Goal: Task Accomplishment & Management: Manage account settings

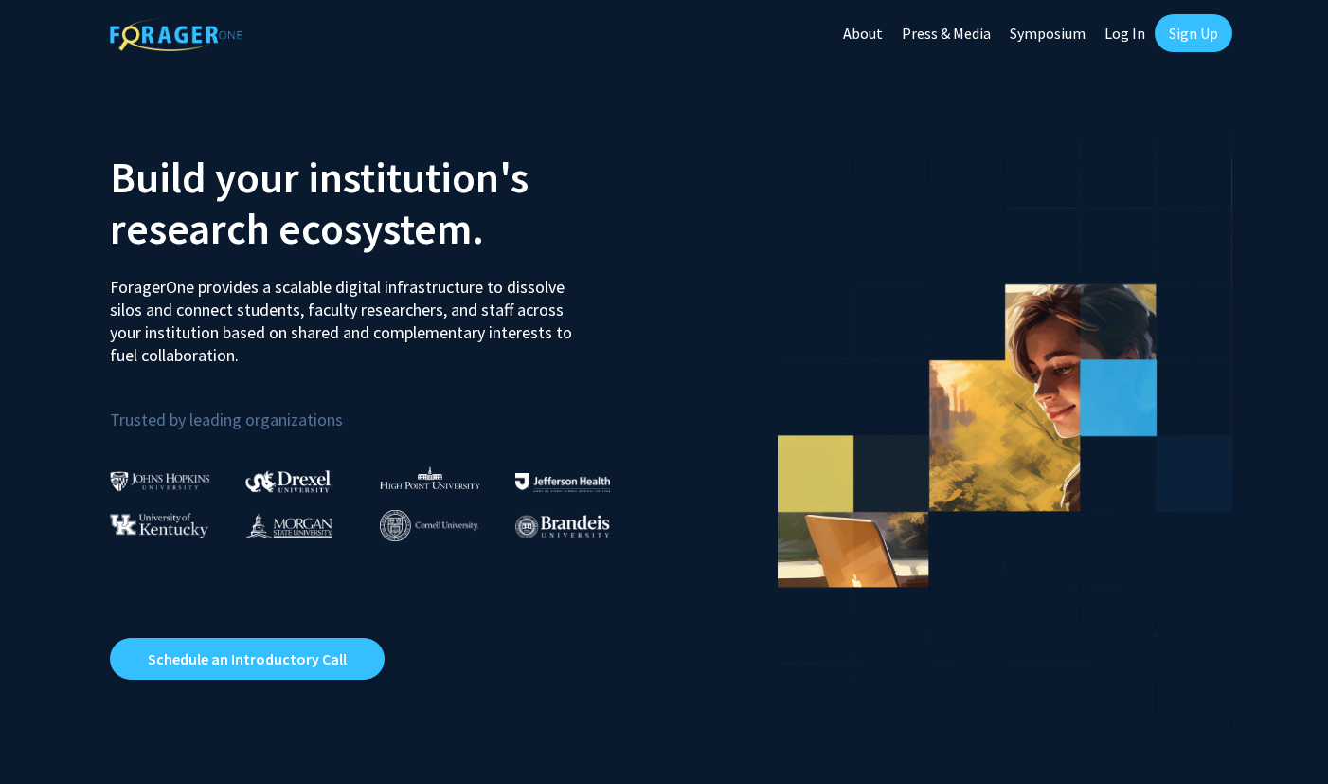
click at [1136, 39] on link "Log In" at bounding box center [1125, 33] width 60 height 66
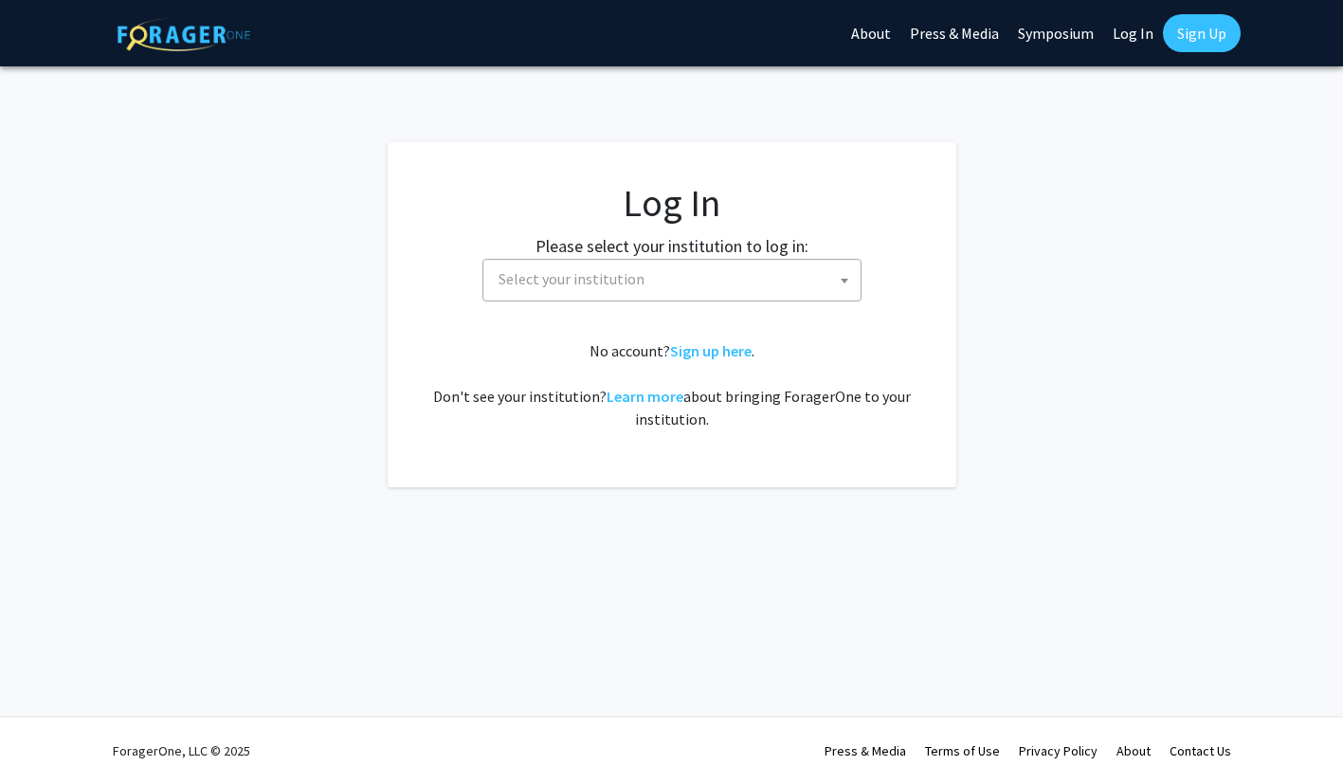
click at [772, 285] on span "Select your institution" at bounding box center [676, 279] width 370 height 39
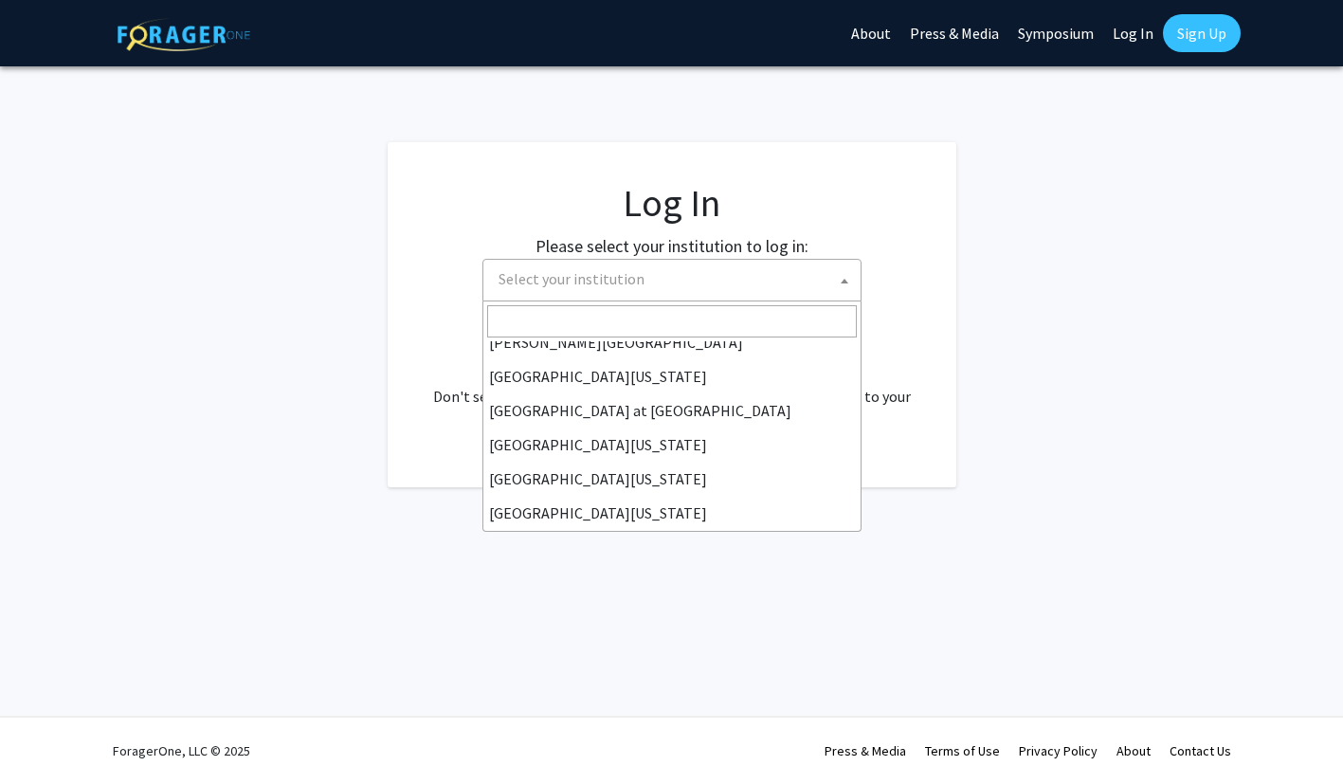
scroll to position [663, 0]
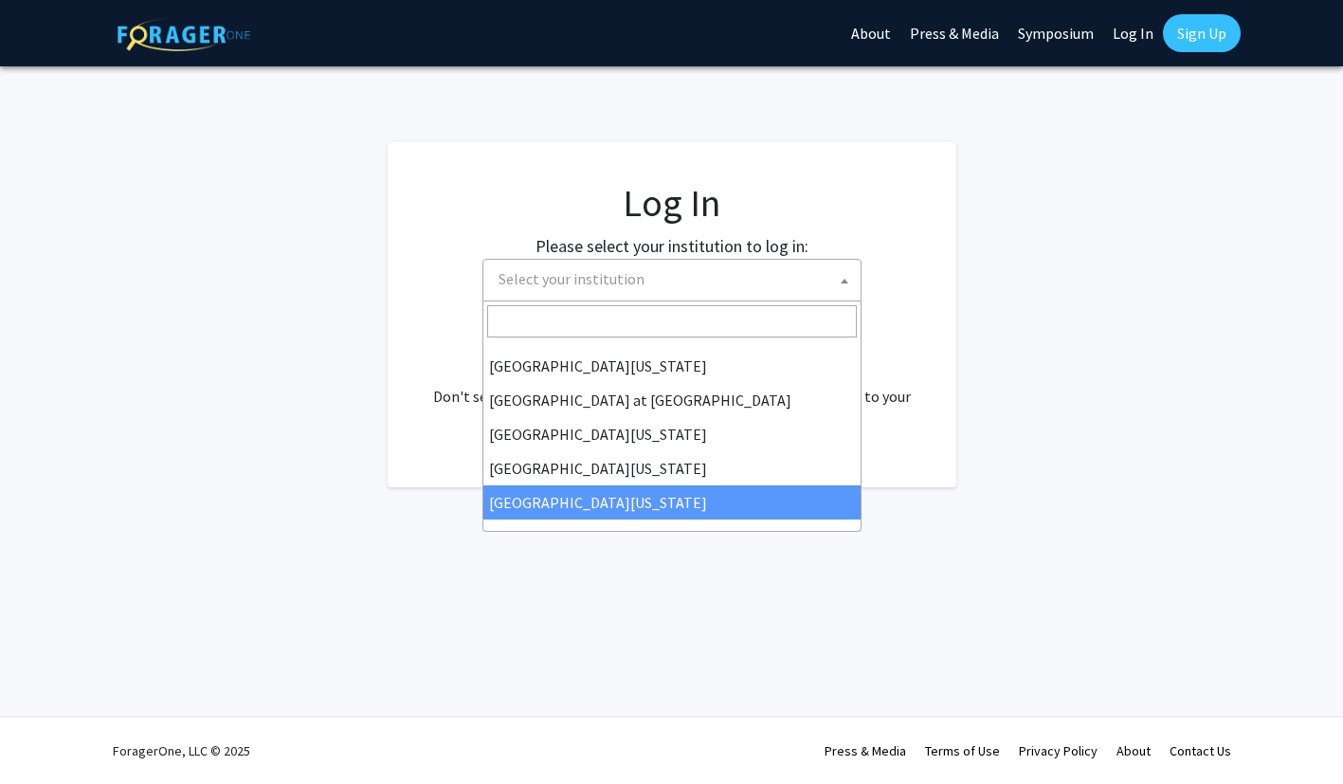
select select "33"
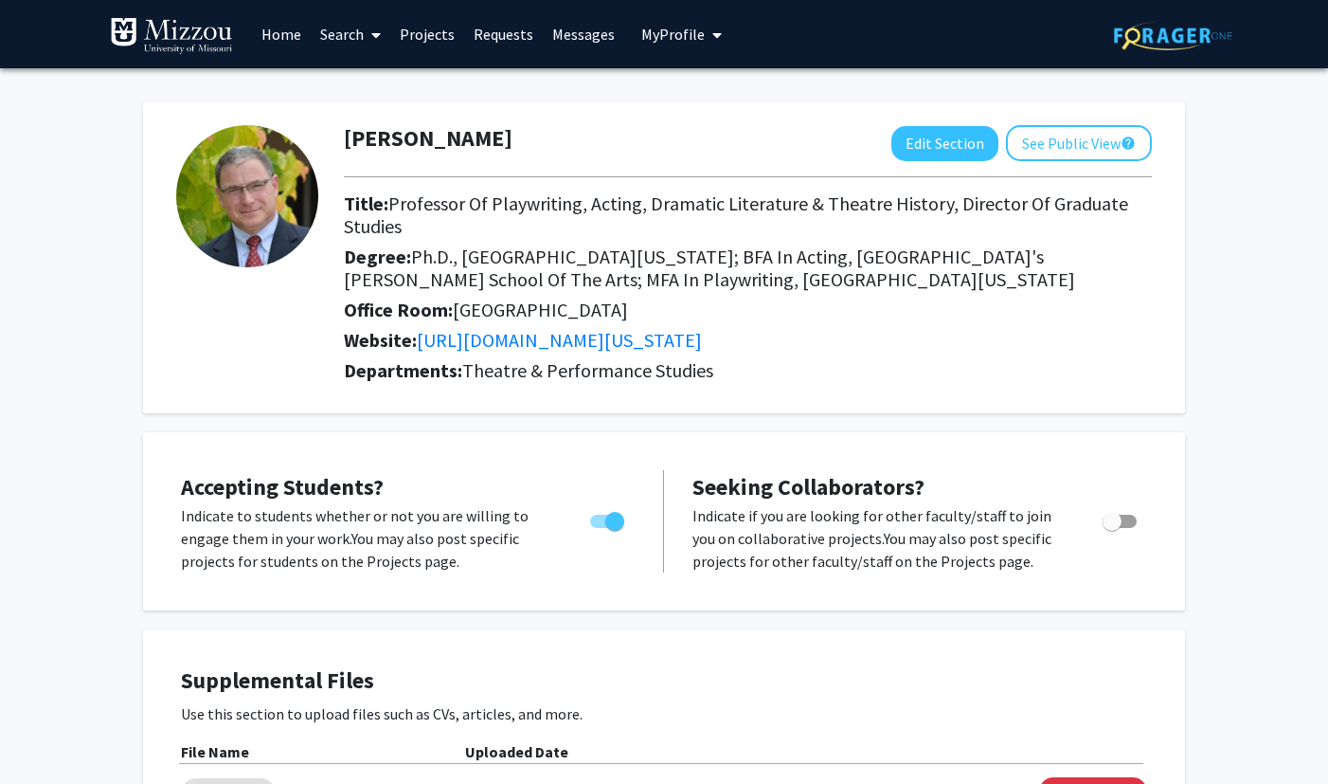
click at [1134, 522] on span "Toggle" at bounding box center [1120, 521] width 34 height 13
click at [1112, 528] on input "Toggle" at bounding box center [1111, 528] width 1 height 1
checkbox input "true"
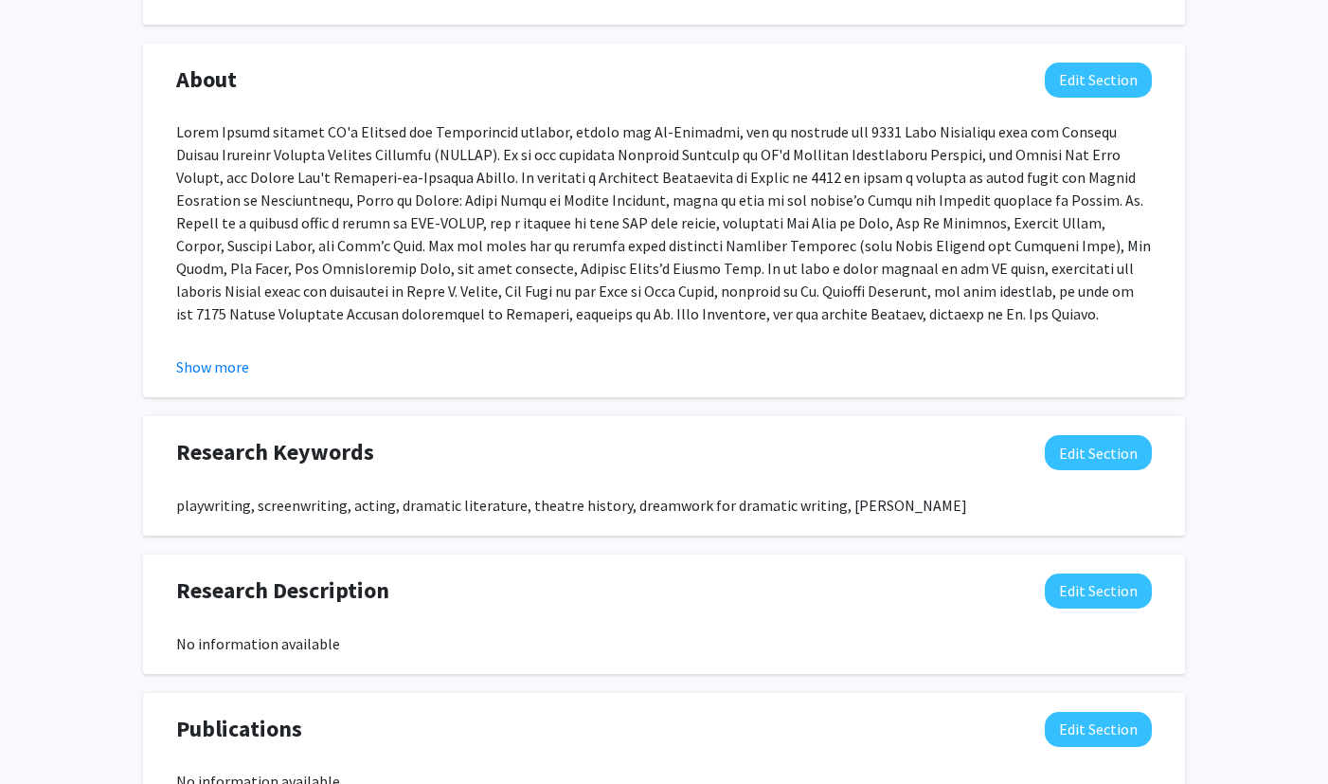
scroll to position [906, 0]
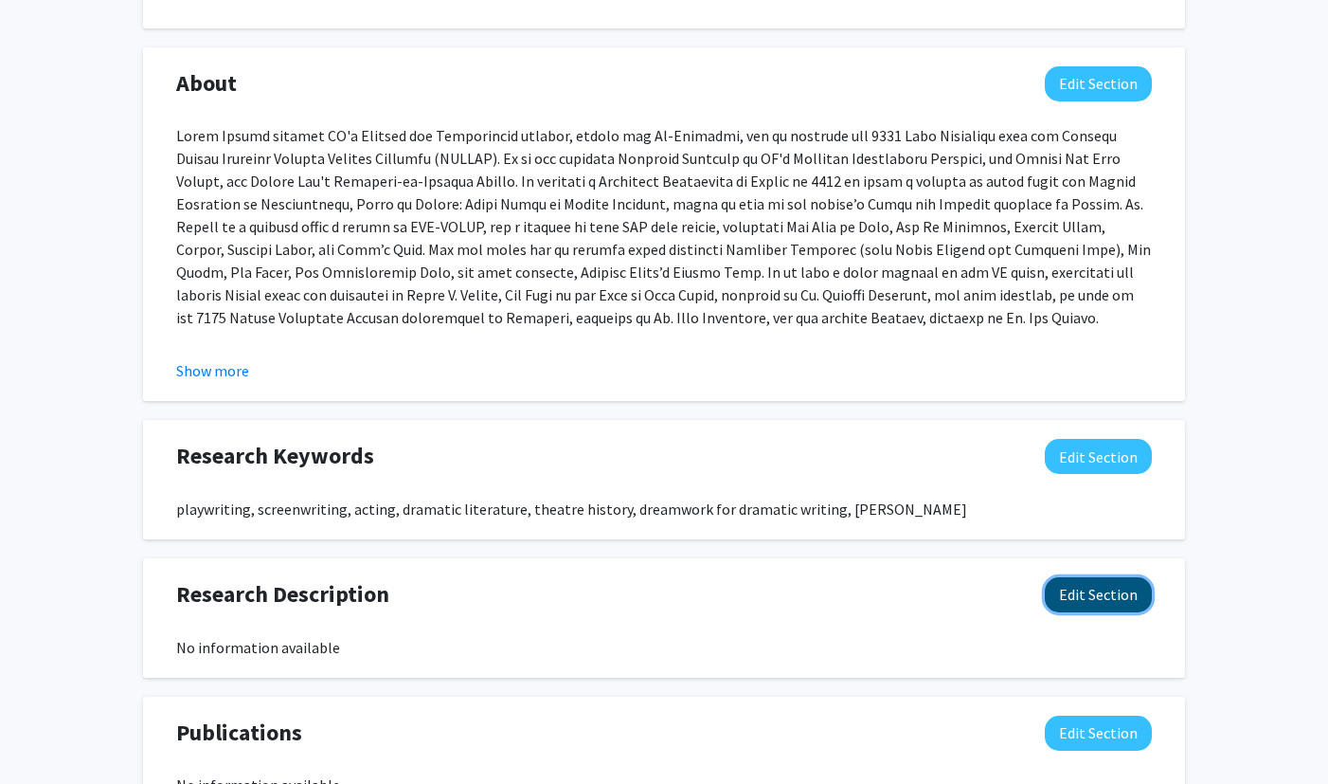
click at [1116, 593] on button "Edit Section" at bounding box center [1098, 594] width 107 height 35
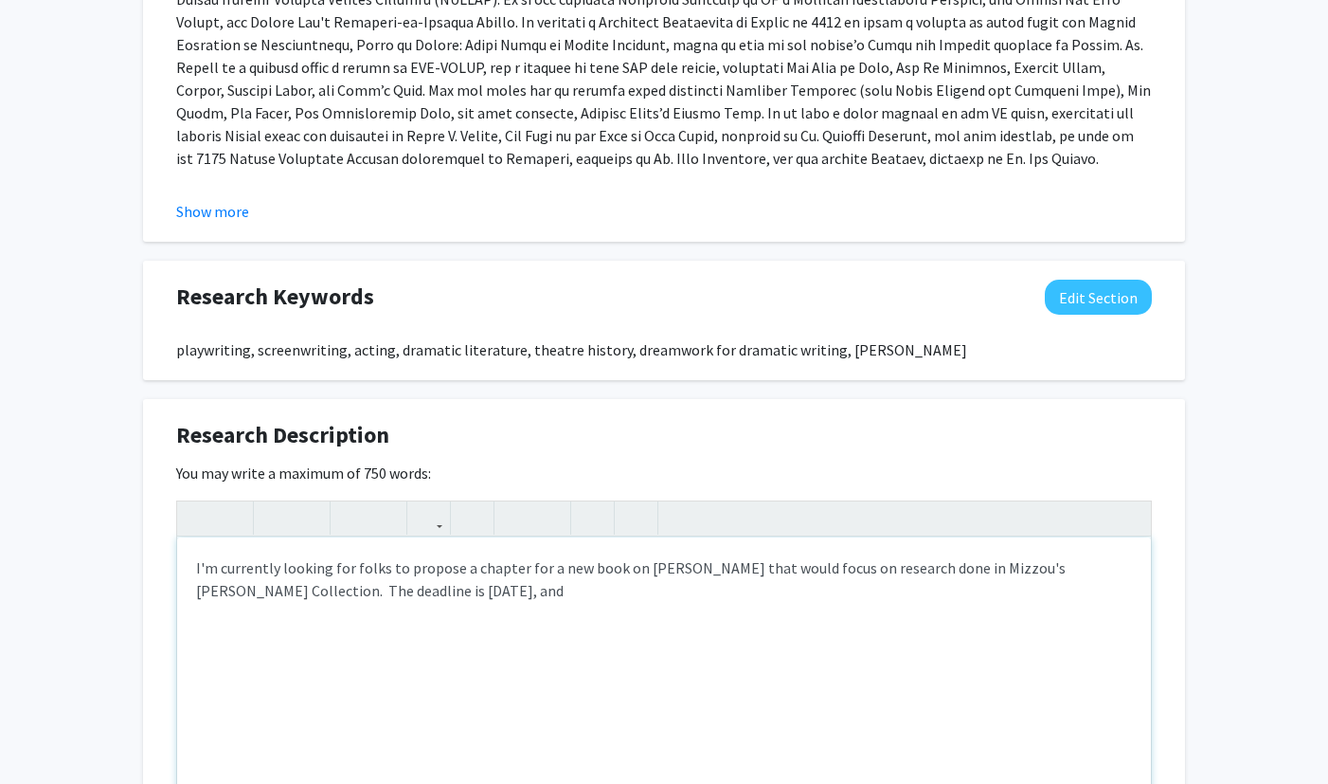
scroll to position [1063, 0]
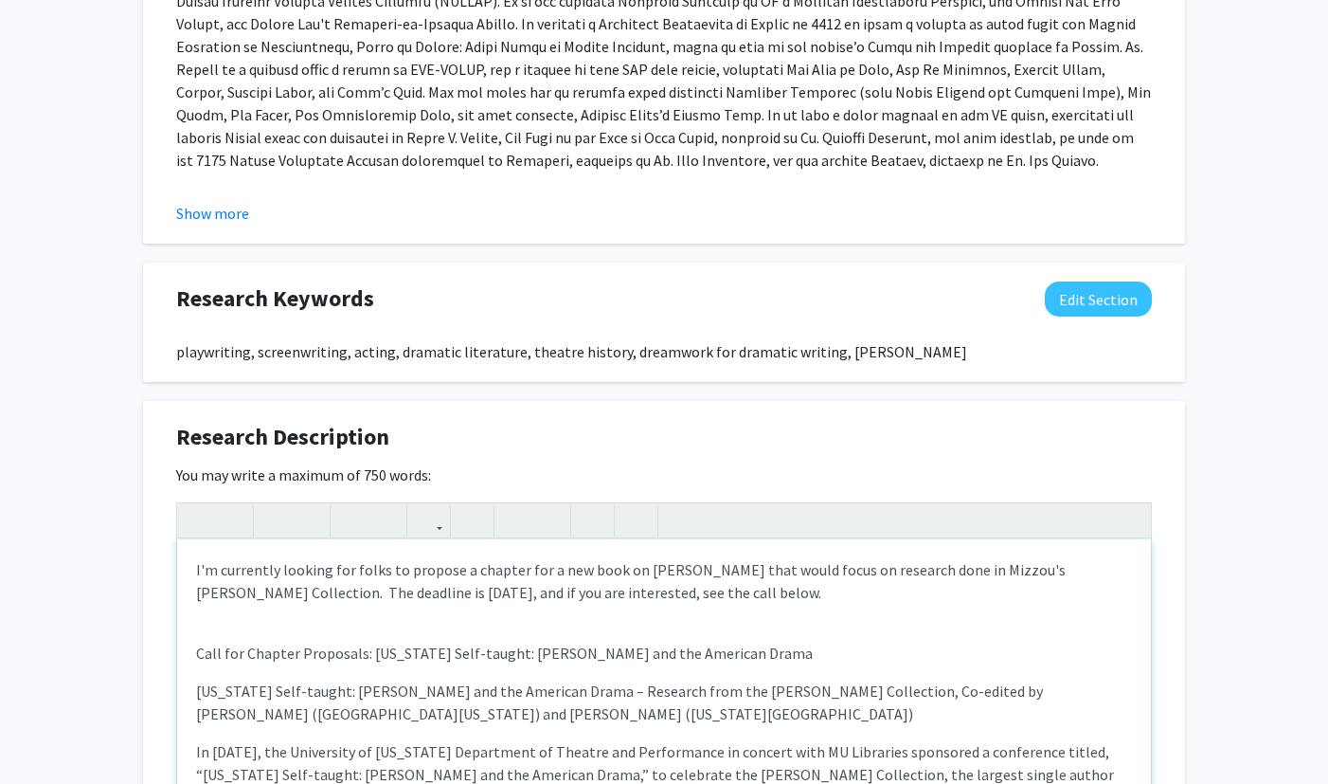
type textarea "<p>I'm currently looking for folks to propose a chapter for a new book on Lanfo…"
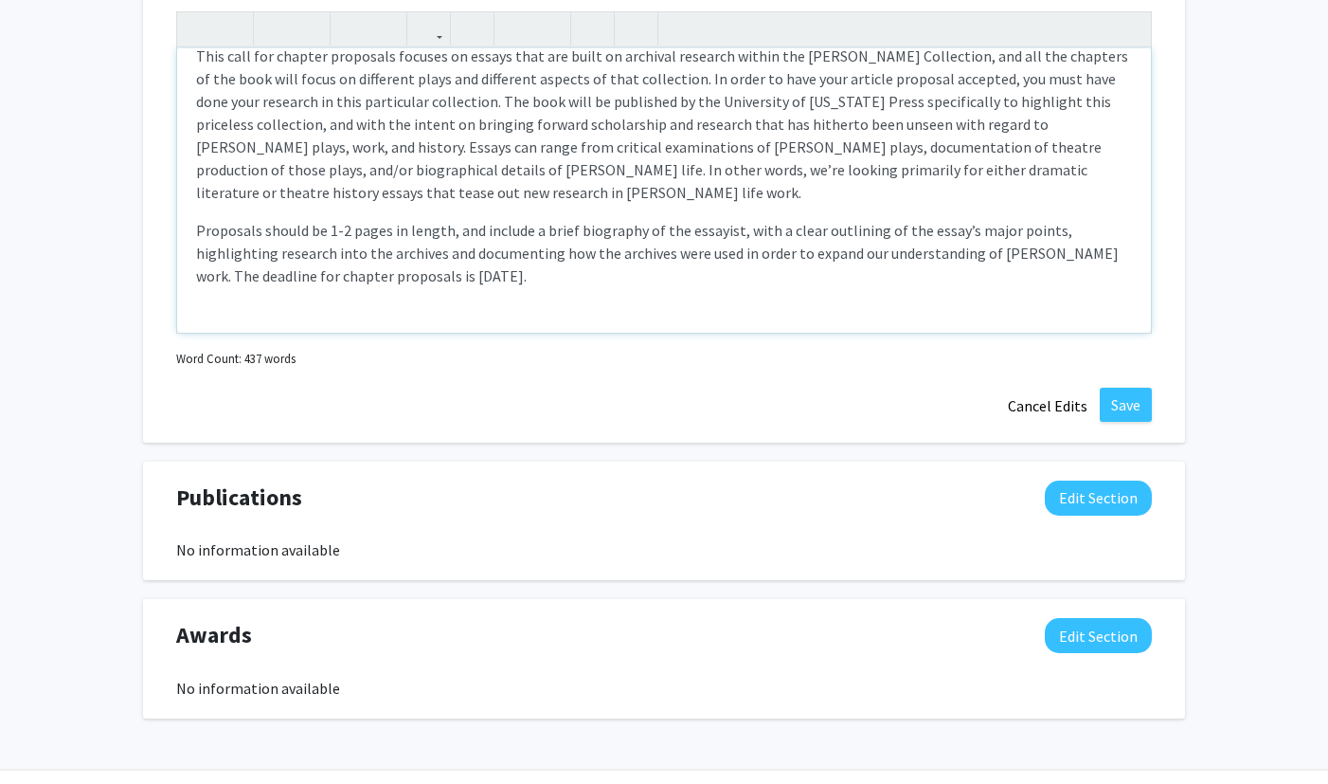
scroll to position [1545, 0]
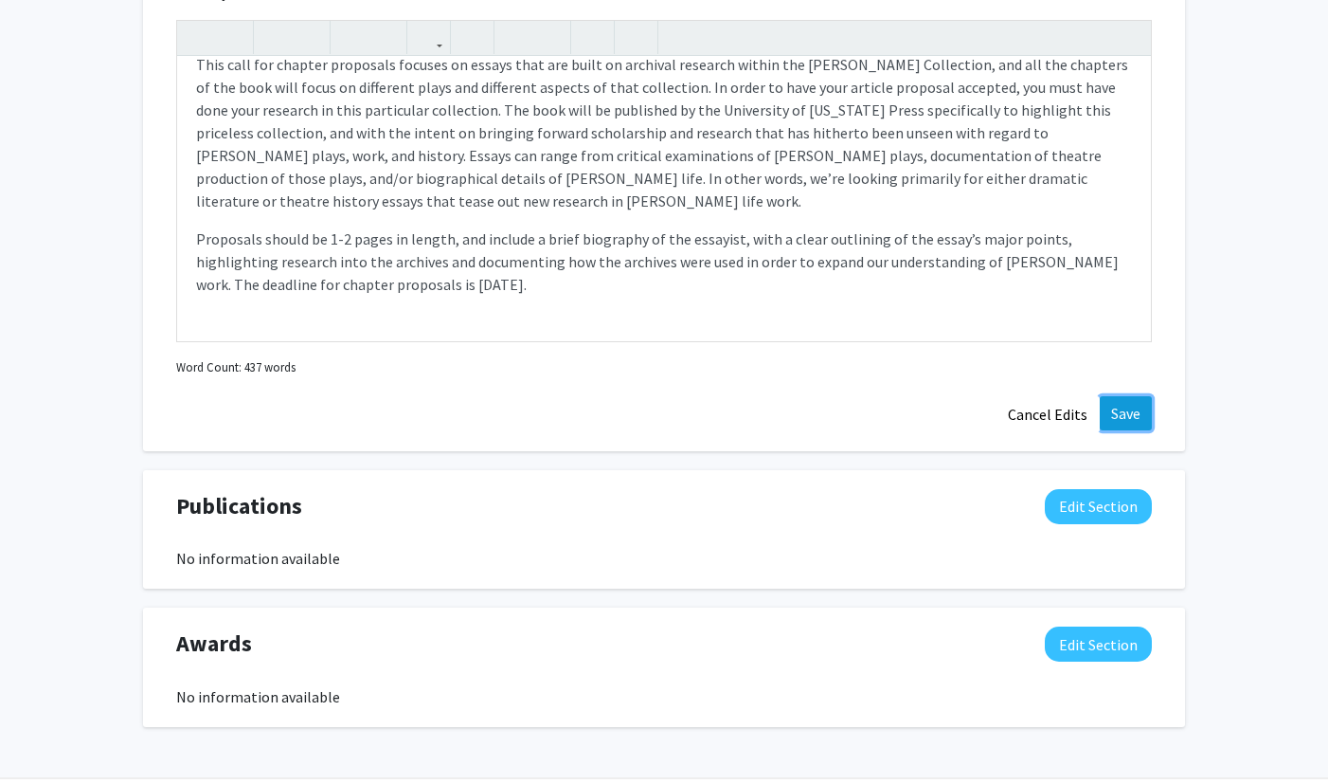
click at [1107, 408] on button "Save" at bounding box center [1126, 413] width 52 height 34
click at [1128, 416] on button "Save" at bounding box center [1126, 413] width 52 height 34
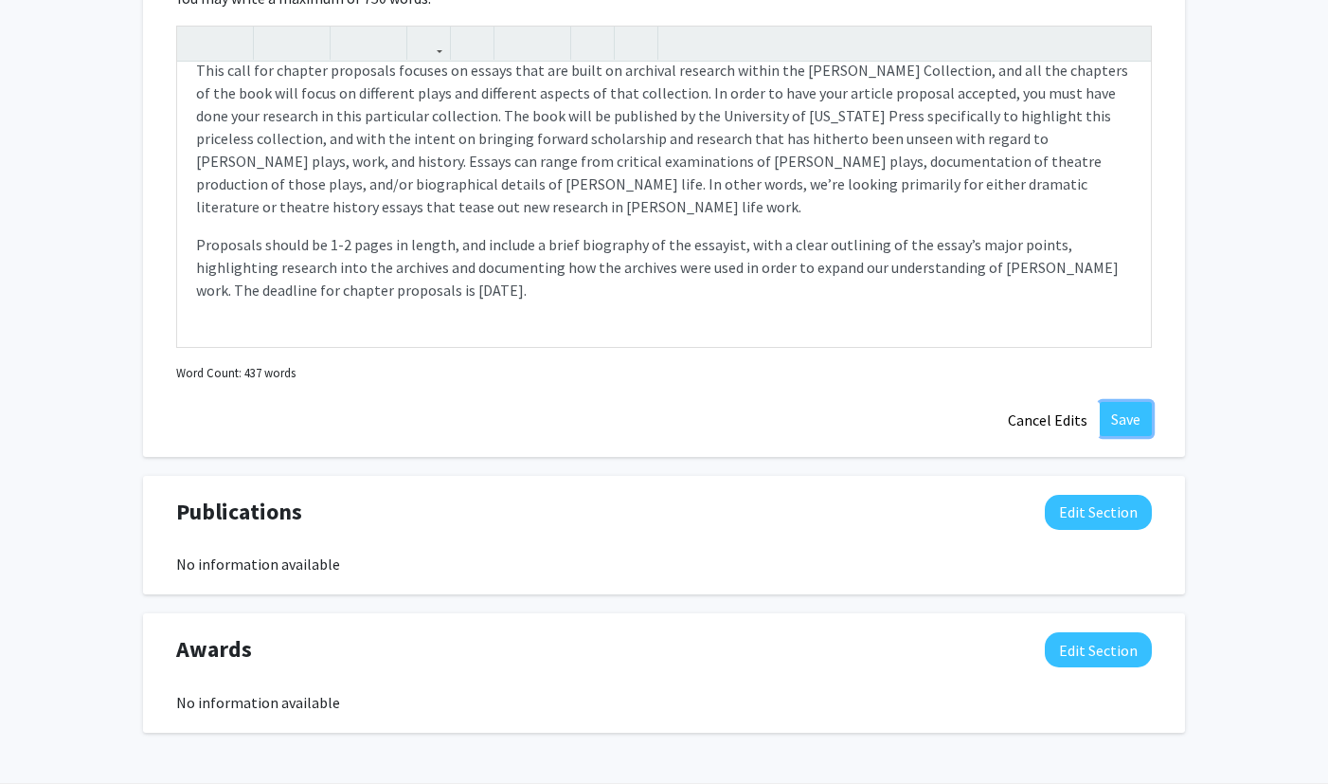
scroll to position [1536, 0]
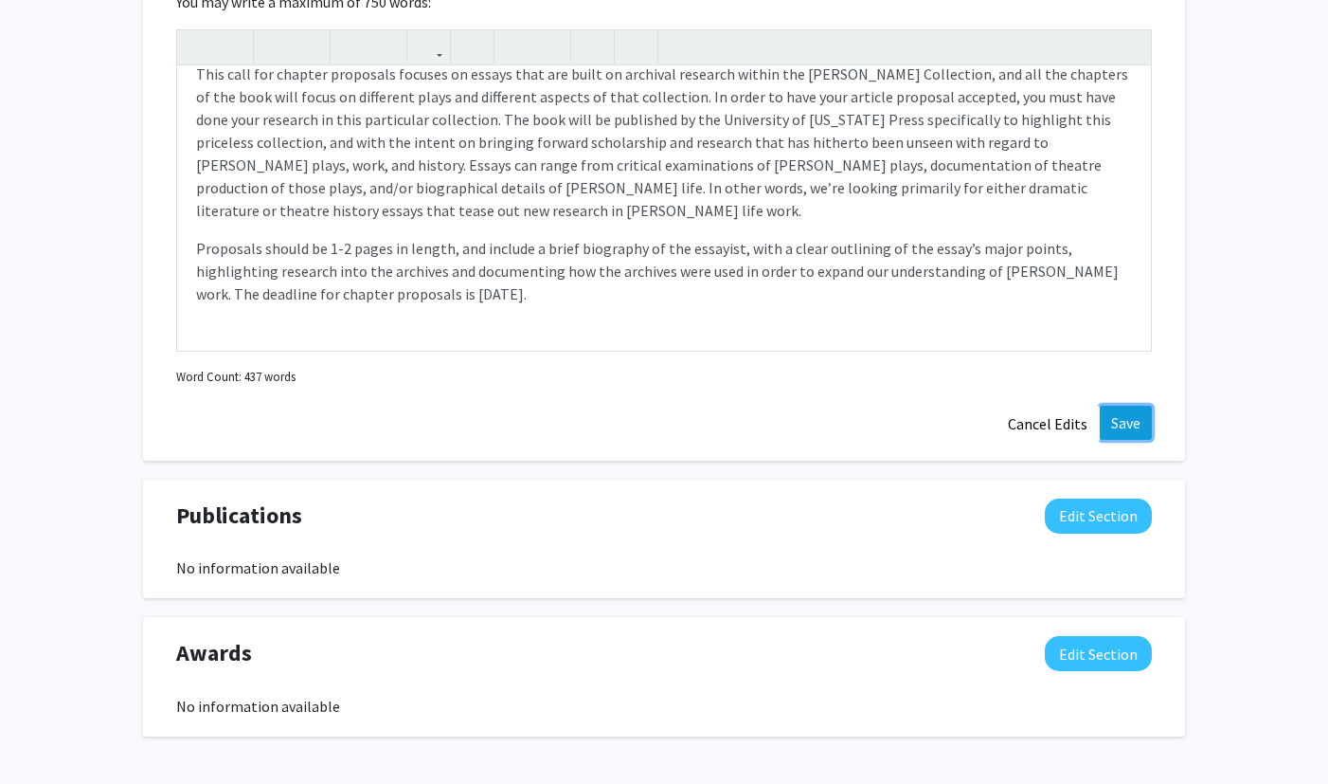
click at [1128, 427] on button "Save" at bounding box center [1126, 423] width 52 height 34
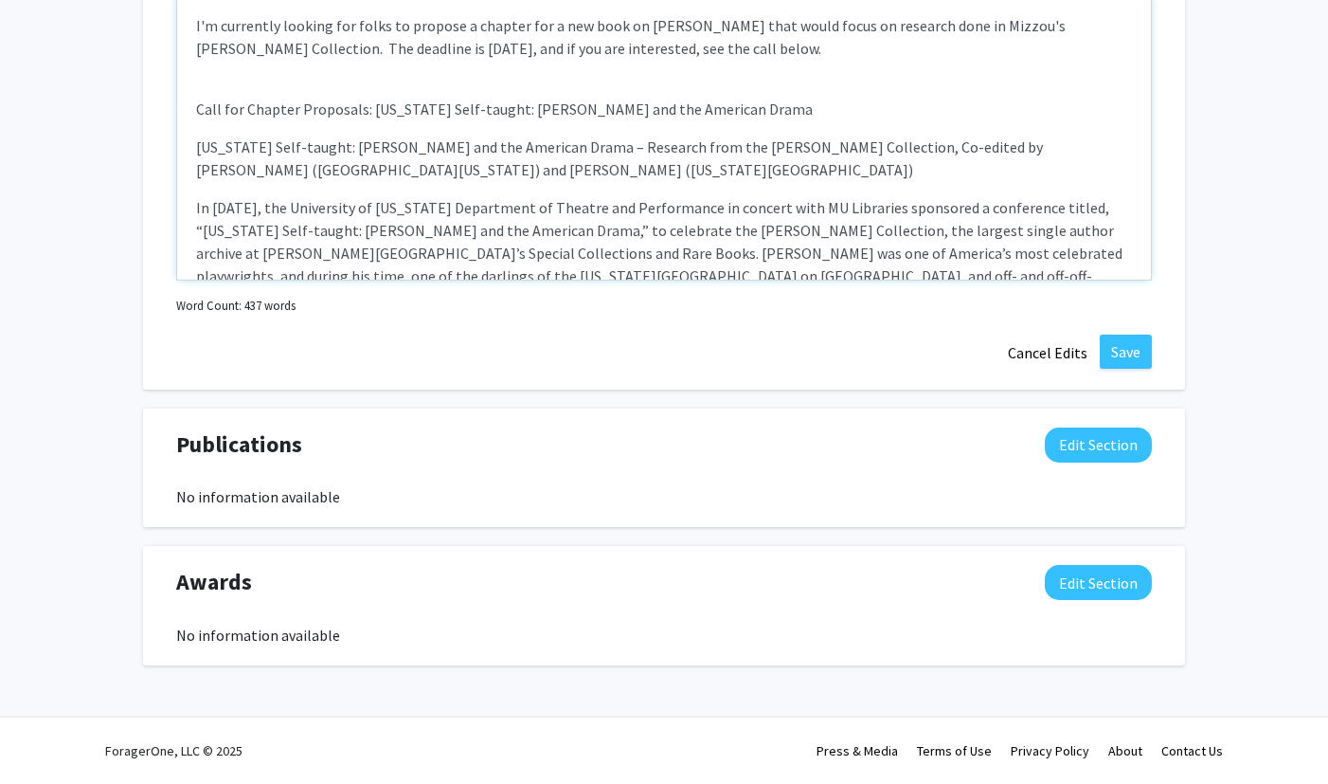
scroll to position [0, 0]
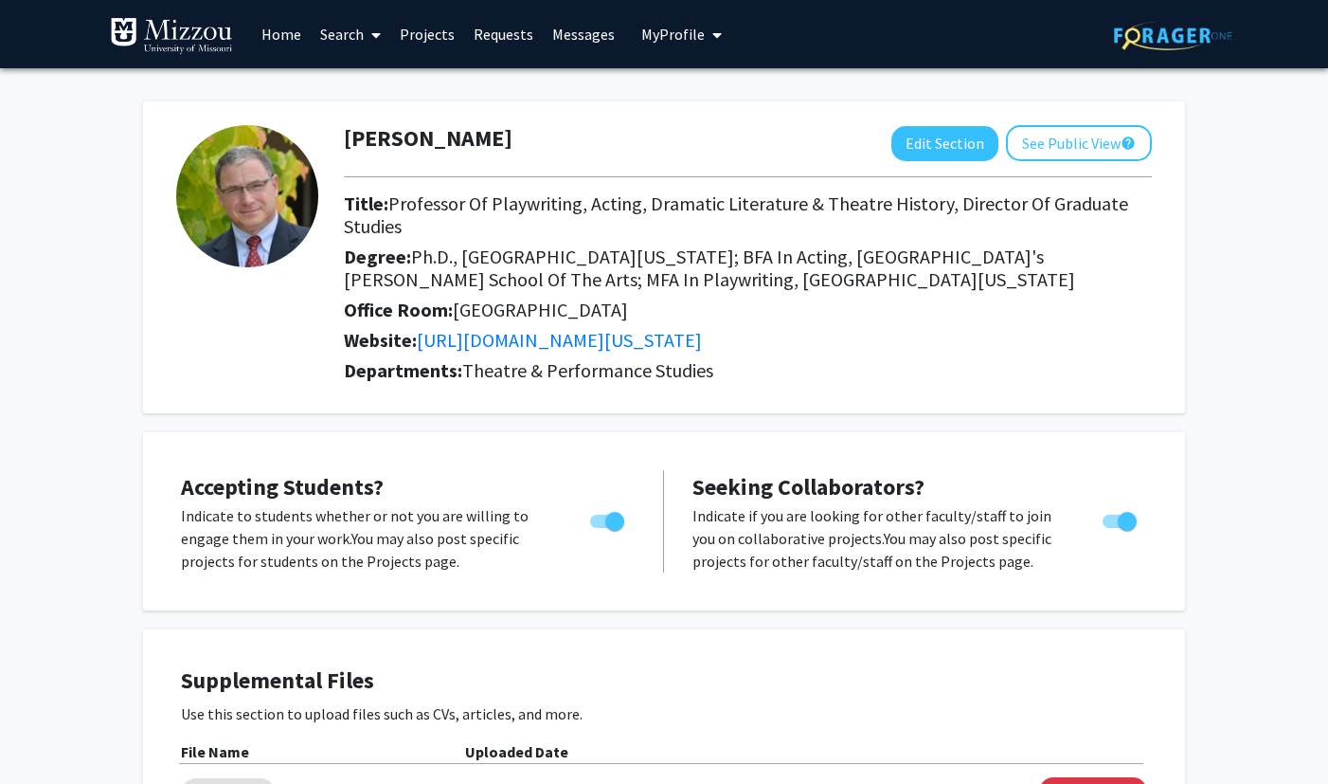
click at [671, 56] on button "My Profile" at bounding box center [682, 34] width 92 height 68
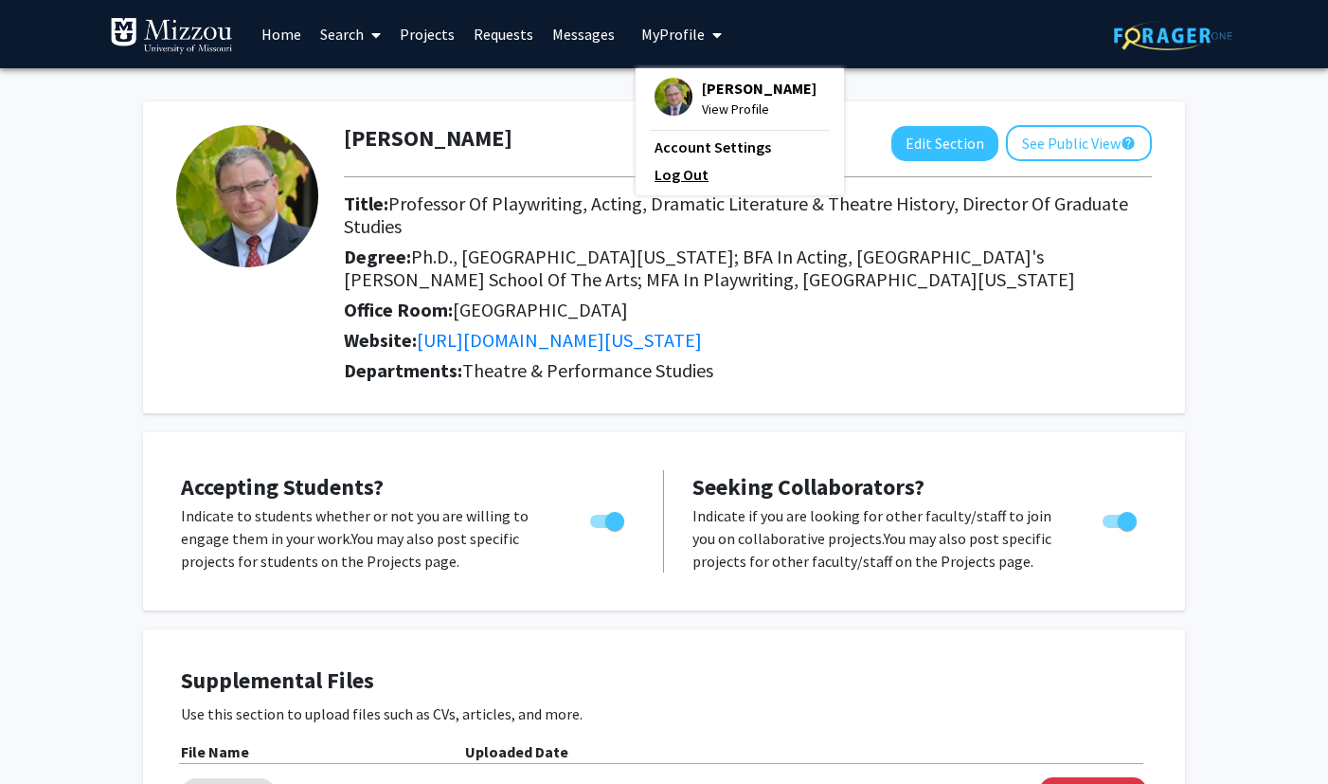
click at [669, 175] on link "Log Out" at bounding box center [740, 174] width 171 height 23
